Goal: Use online tool/utility: Utilize a website feature to perform a specific function

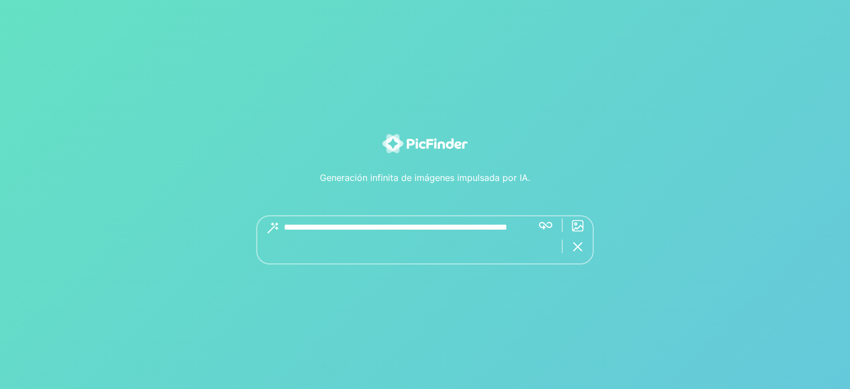
click at [352, 241] on textarea at bounding box center [404, 239] width 240 height 49
type textarea "**********"
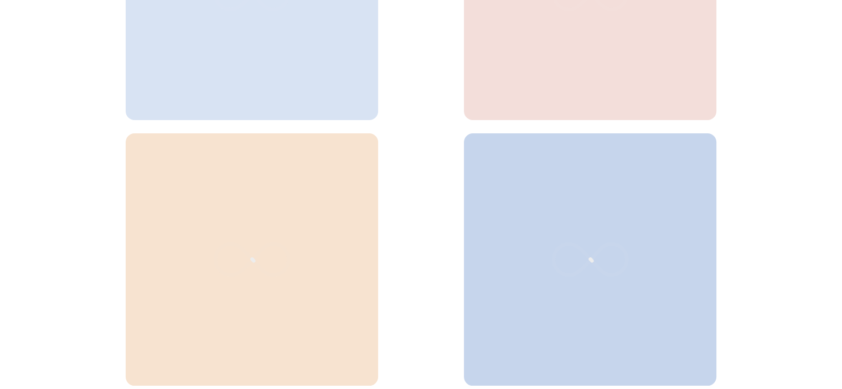
scroll to position [527, 0]
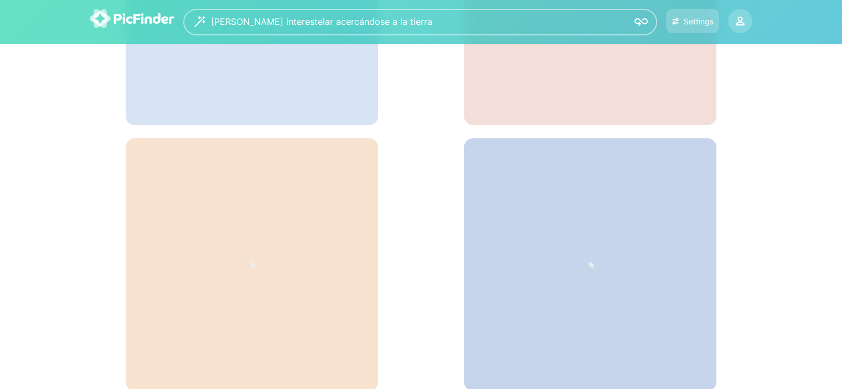
scroll to position [195, 0]
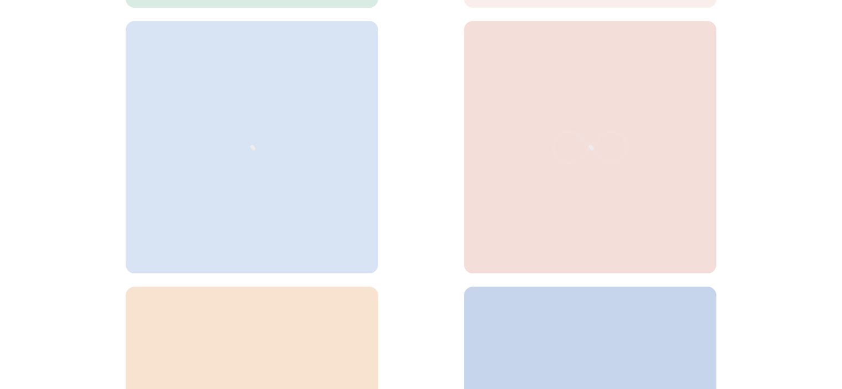
scroll to position [527, 0]
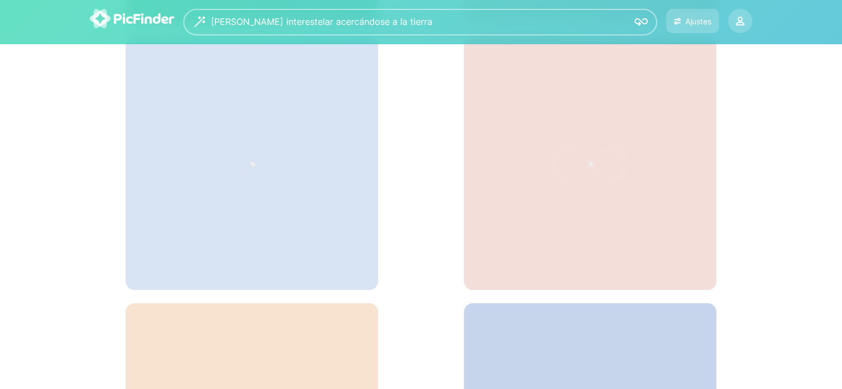
scroll to position [250, 0]
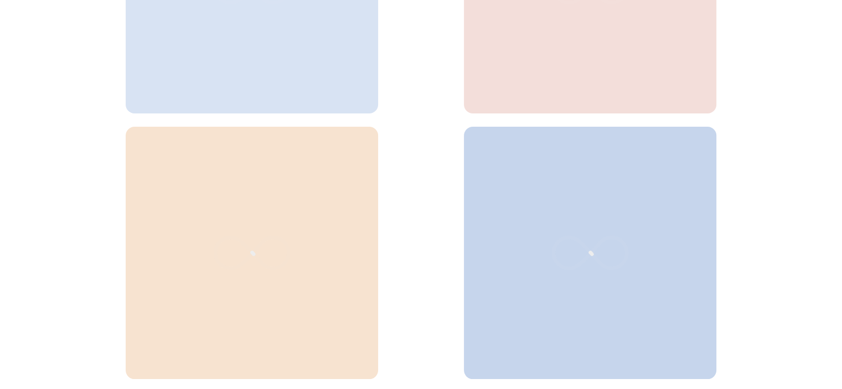
scroll to position [527, 0]
